Goal: Task Accomplishment & Management: Manage account settings

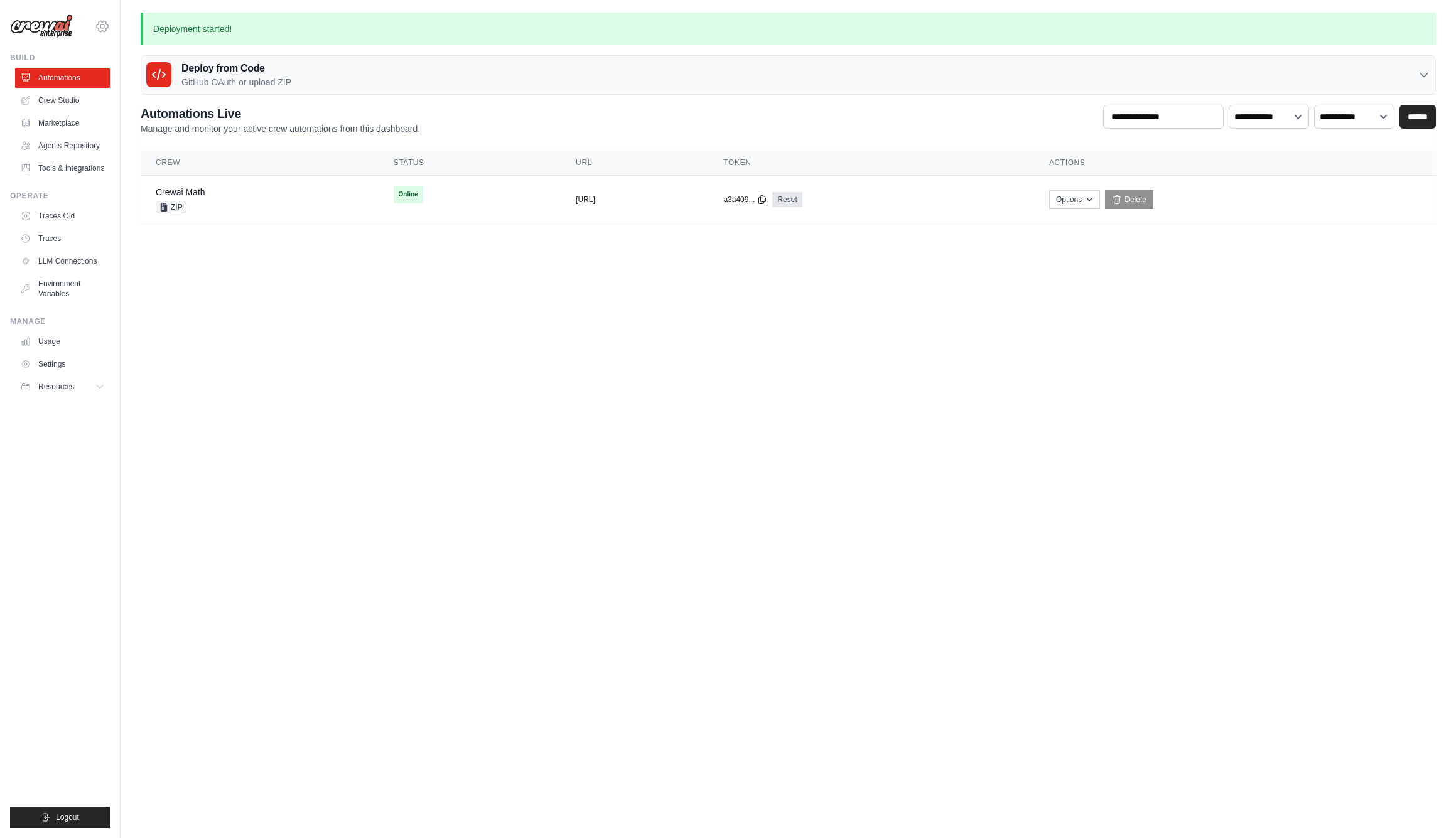
click at [104, 27] on icon at bounding box center [102, 26] width 3 height 3
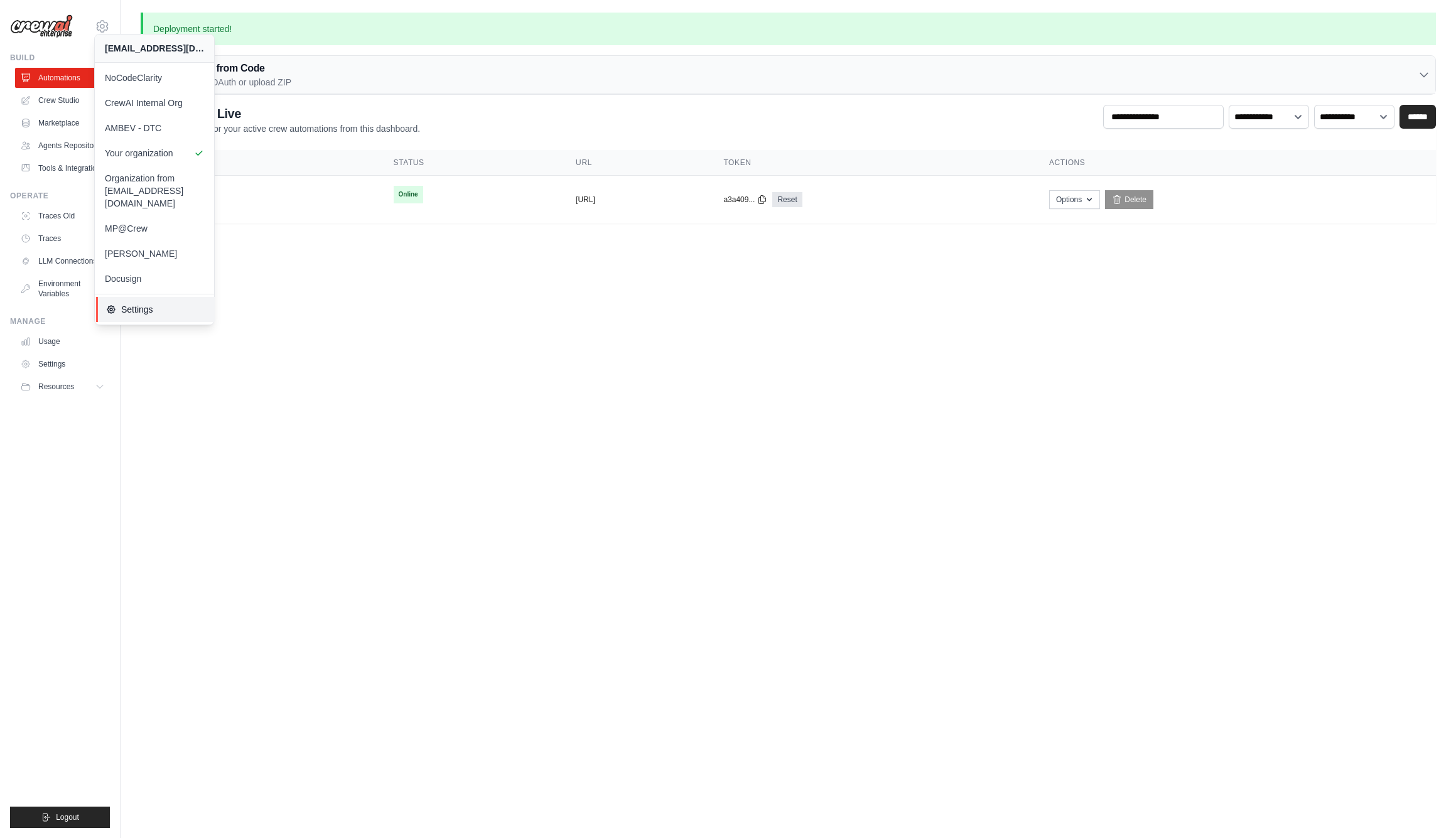
click at [105, 297] on link "Settings" at bounding box center [156, 309] width 120 height 25
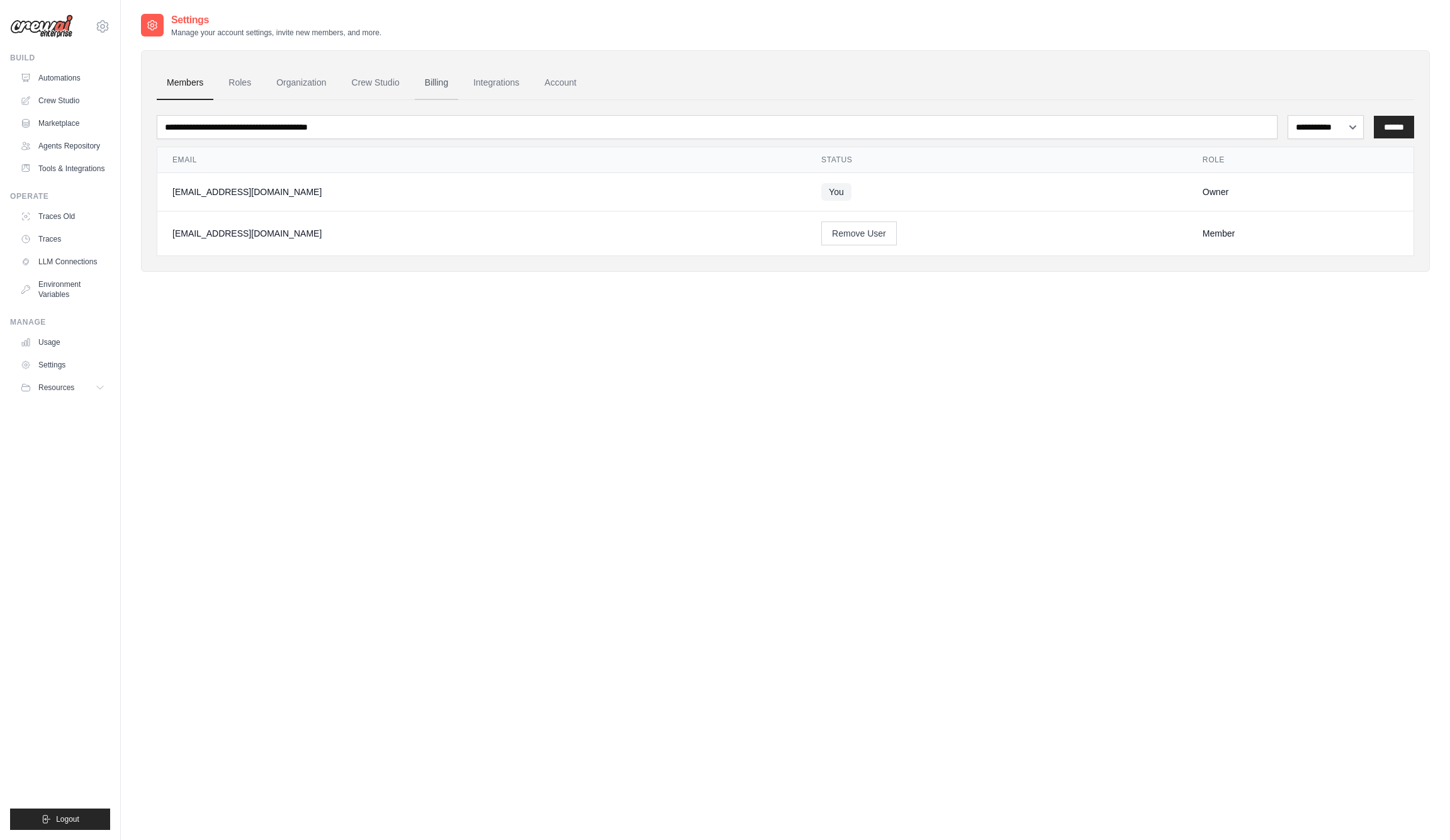
click at [434, 82] on link "Billing" at bounding box center [436, 83] width 43 height 34
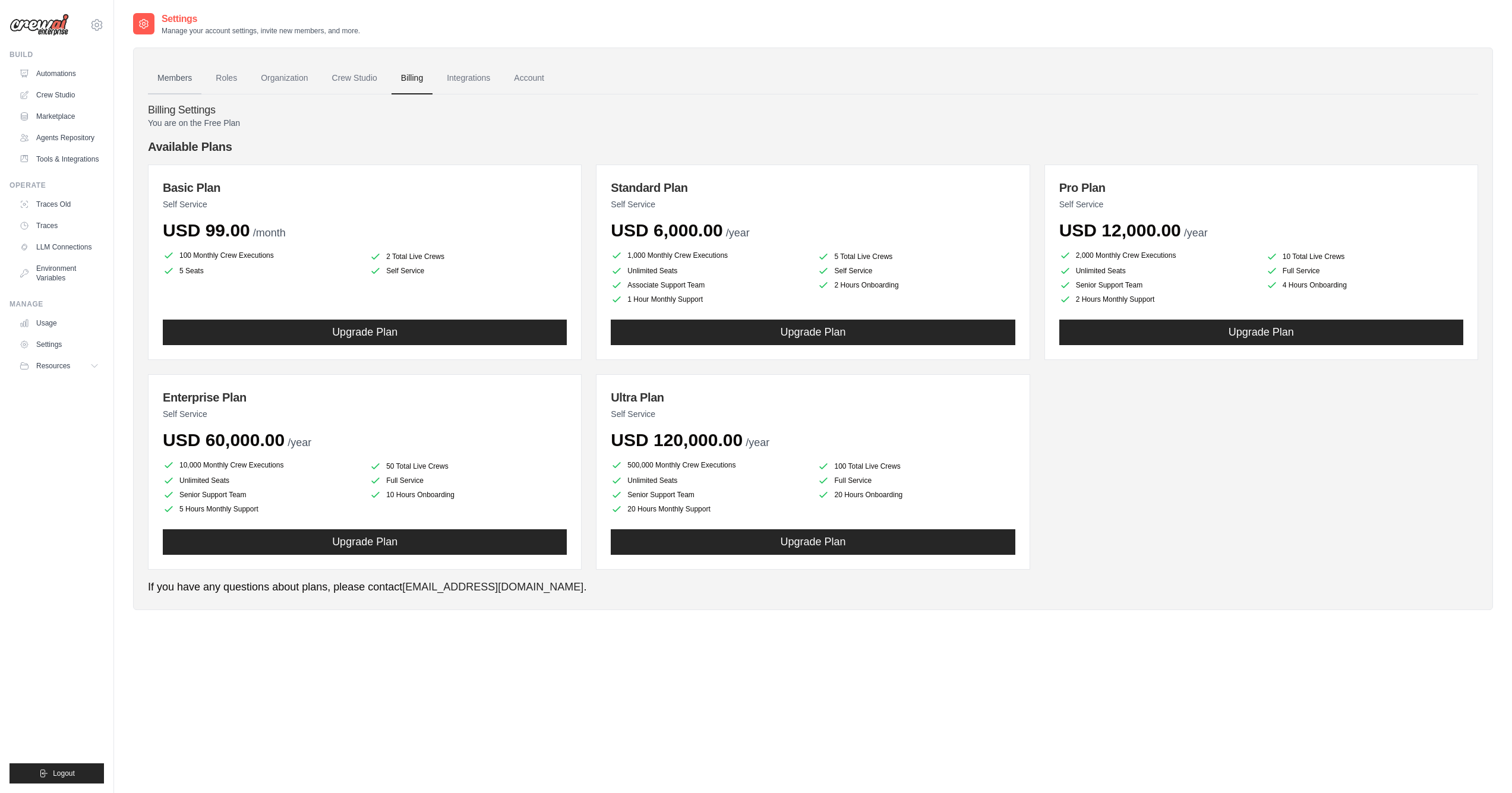
click at [175, 75] on link "Members" at bounding box center [175, 78] width 53 height 32
click at [180, 79] on link "Members" at bounding box center [175, 78] width 53 height 32
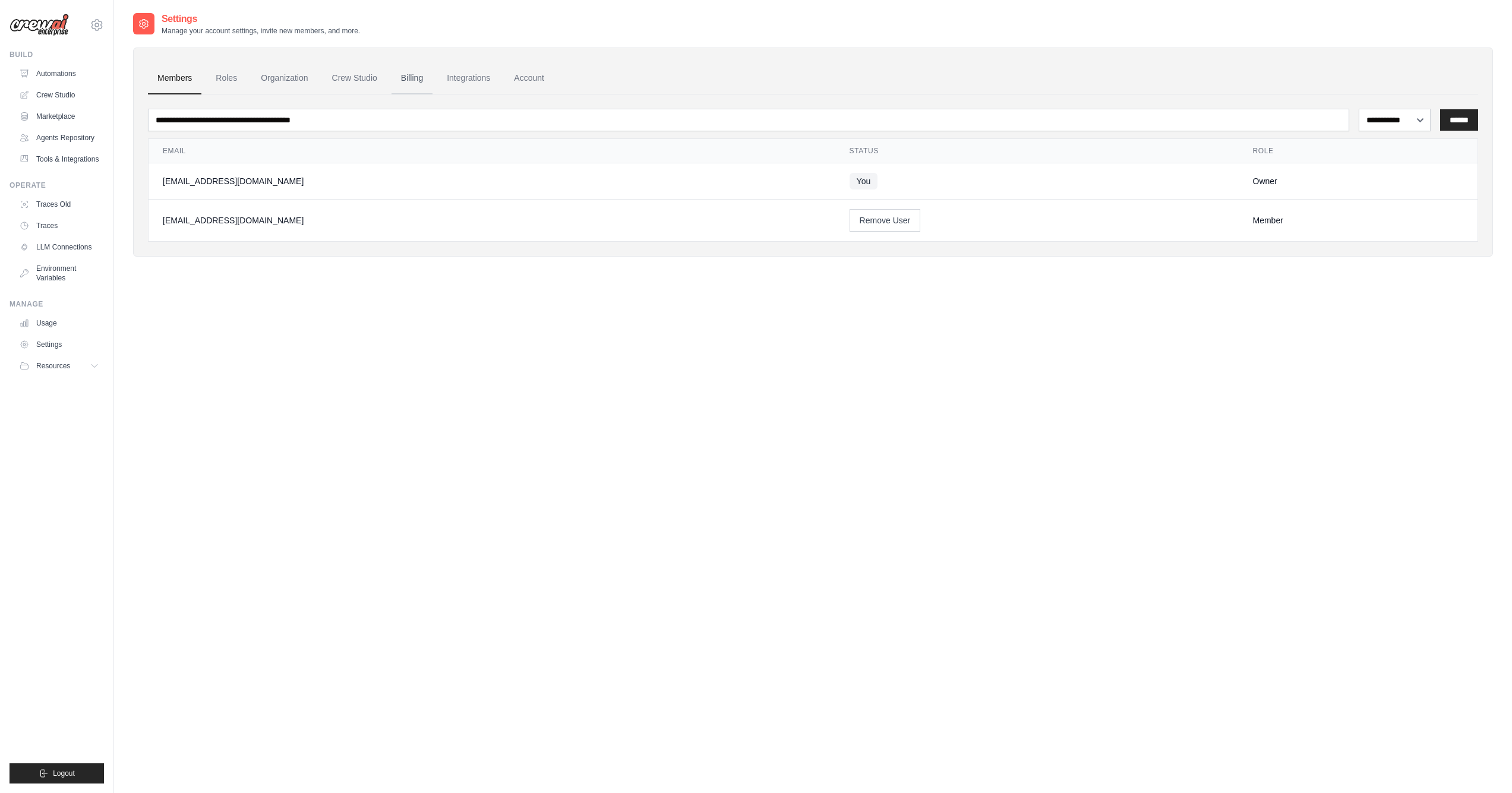
click at [407, 84] on link "Billing" at bounding box center [411, 78] width 41 height 32
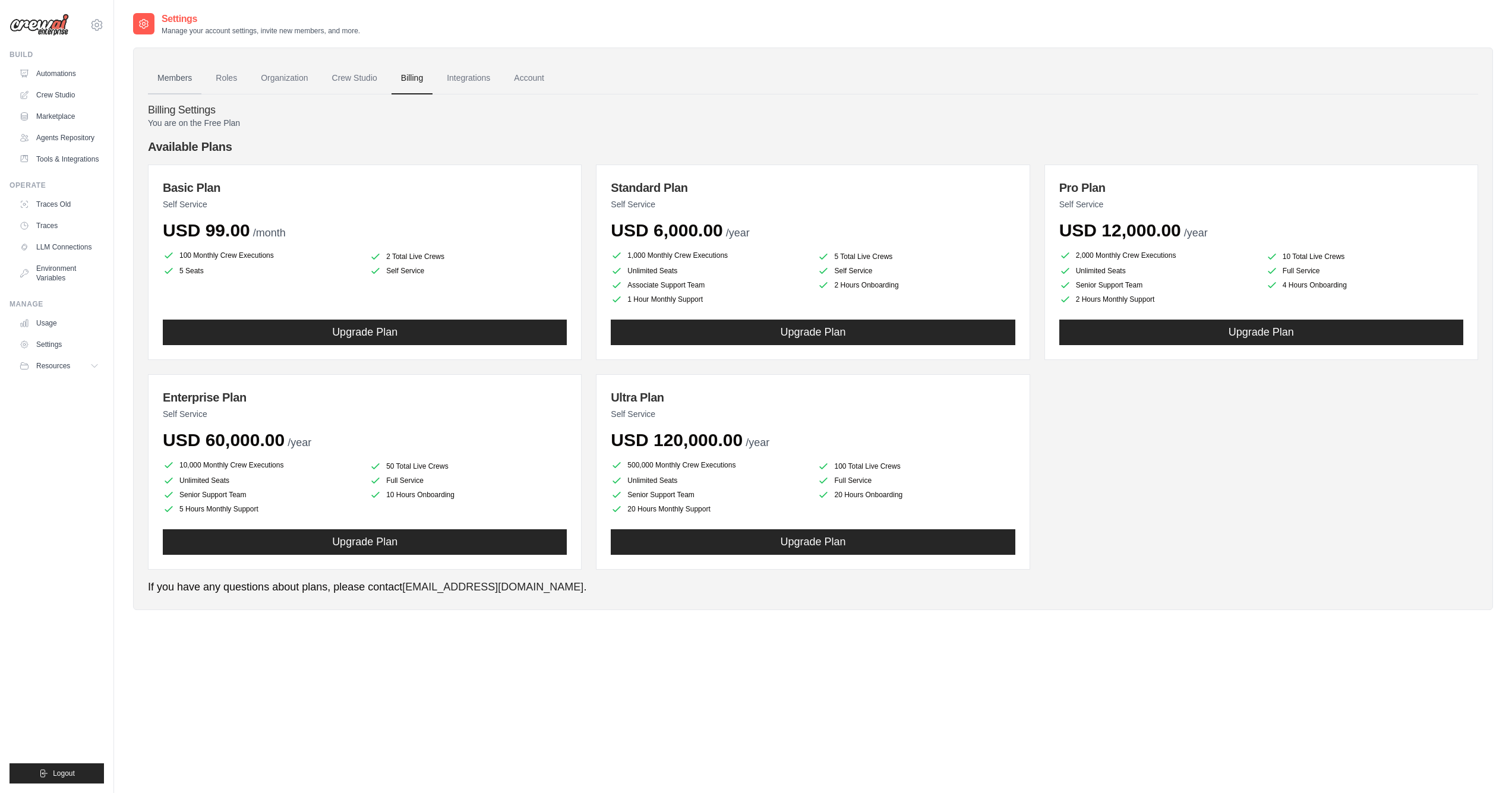
click at [160, 78] on link "Members" at bounding box center [175, 78] width 53 height 32
click at [159, 74] on link "Members" at bounding box center [175, 78] width 53 height 32
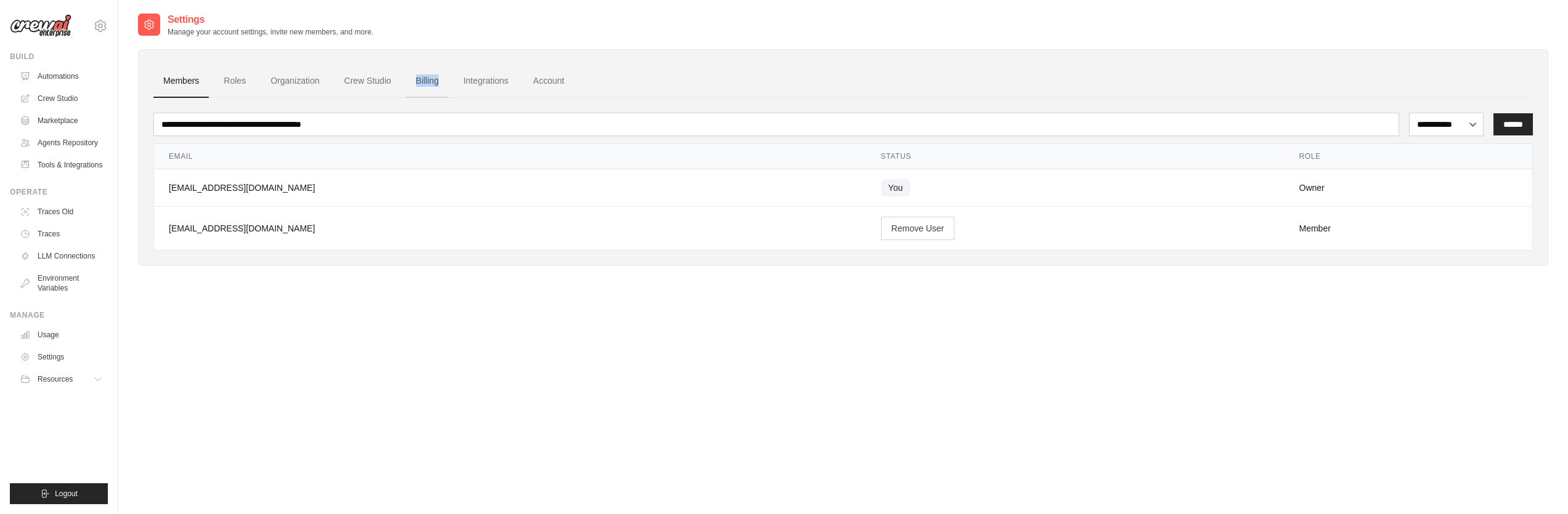
click at [435, 79] on link "Billing" at bounding box center [427, 81] width 42 height 33
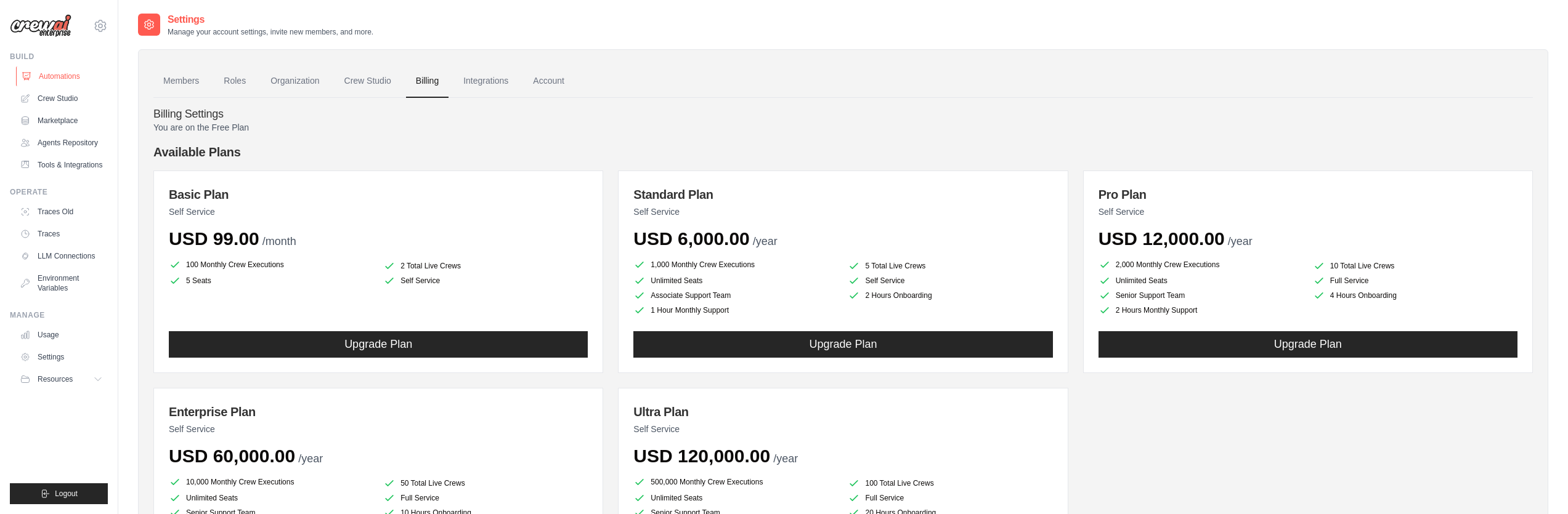
click at [38, 75] on link "Automations" at bounding box center [63, 76] width 93 height 20
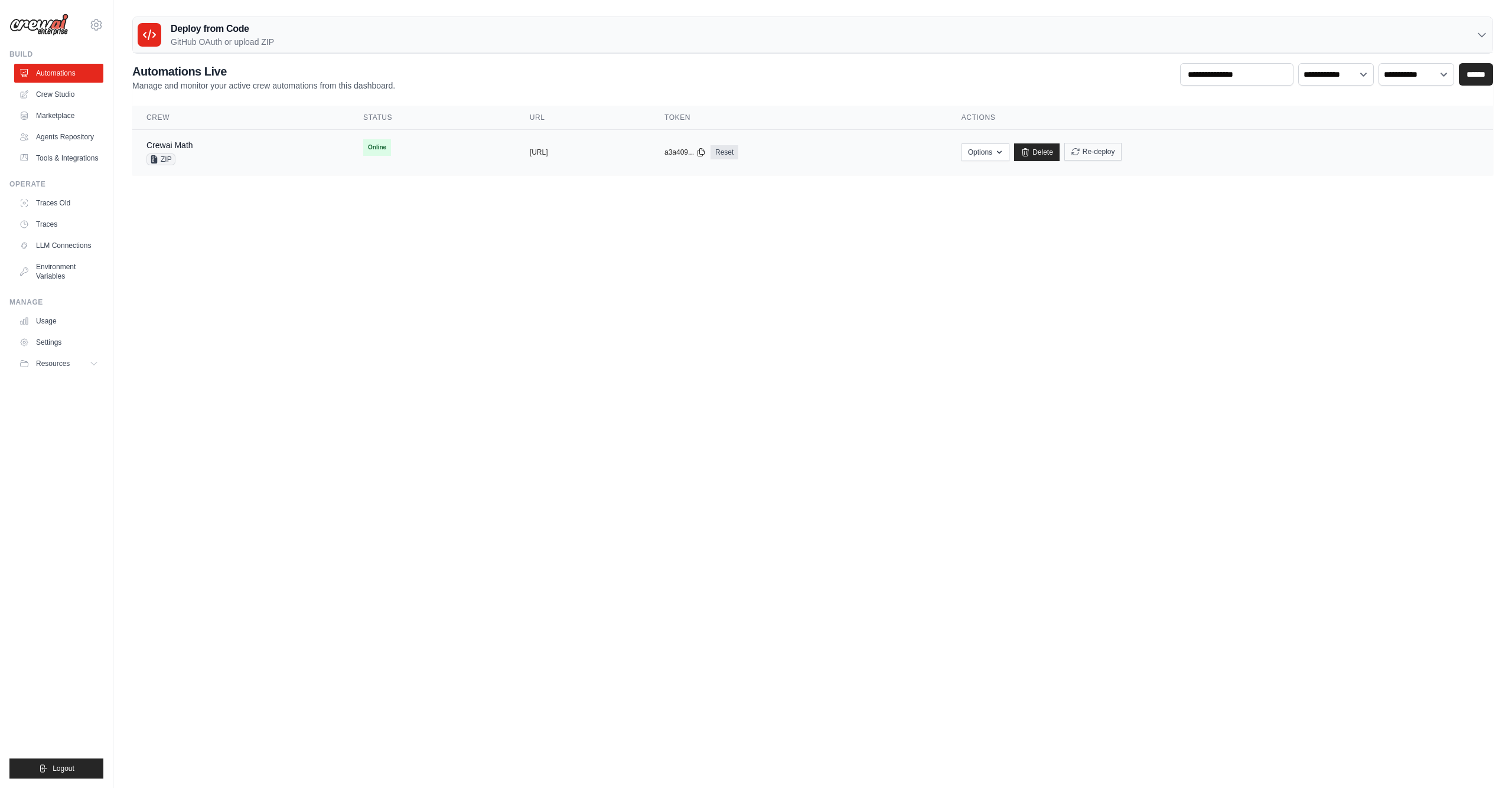
click at [1121, 150] on button "Re-deploy" at bounding box center [1093, 151] width 58 height 17
